Goal: Obtain resource: Download file/media

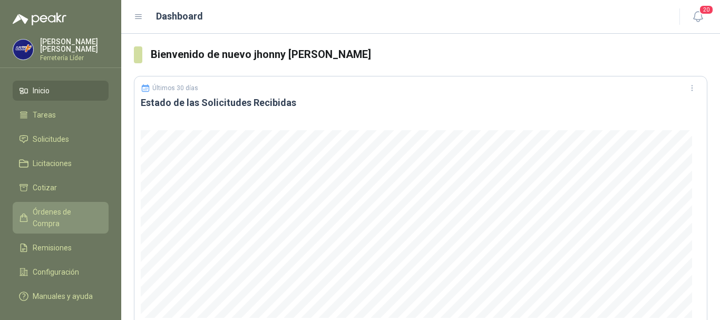
click at [56, 213] on span "Órdenes de Compra" at bounding box center [66, 217] width 66 height 23
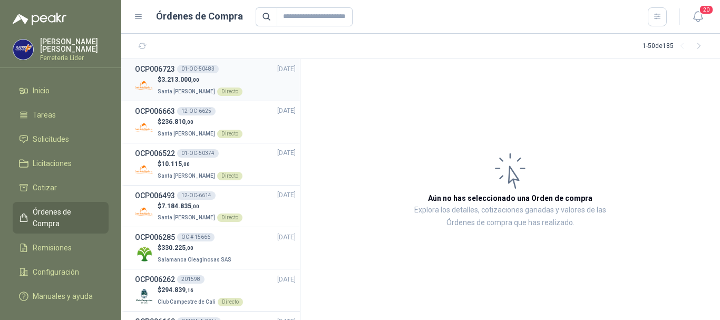
click at [246, 87] on div "$ 3.213.000 ,00 Santa [PERSON_NAME] Directo" at bounding box center [215, 86] width 161 height 22
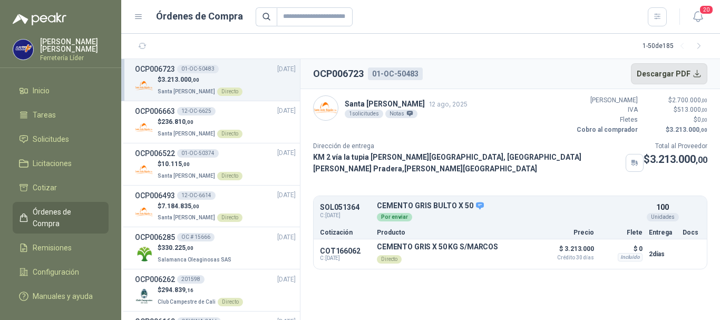
click at [663, 74] on button "Descargar PDF" at bounding box center [669, 73] width 77 height 21
